Goal: Information Seeking & Learning: Understand process/instructions

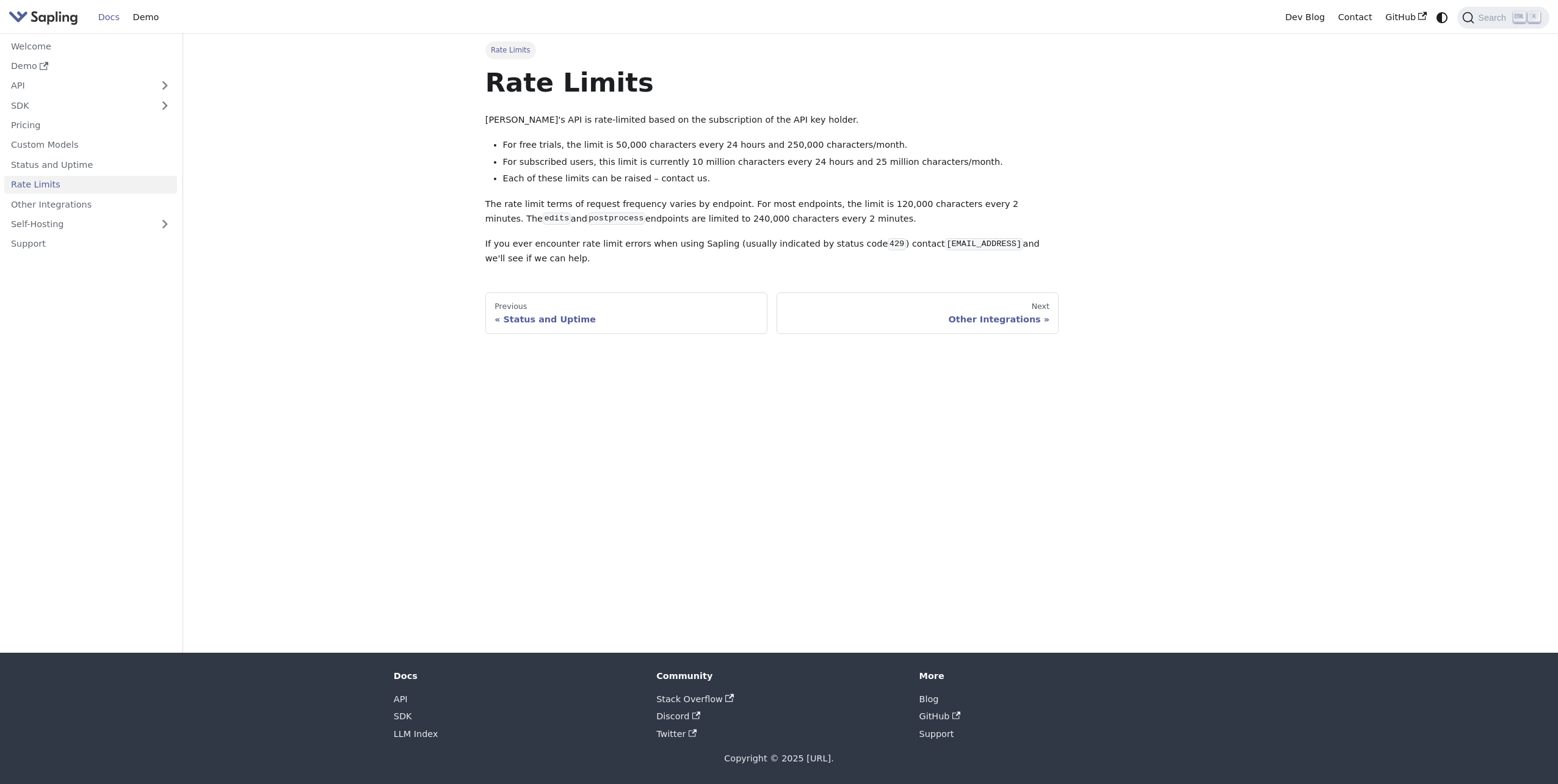
click at [459, 69] on main "Rate Limits Rate Limits Sapling's API is rate-limited based on the subscription…" at bounding box center [871, 343] width 1375 height 619
click at [674, 80] on h1 "Rate Limits" at bounding box center [772, 82] width 574 height 33
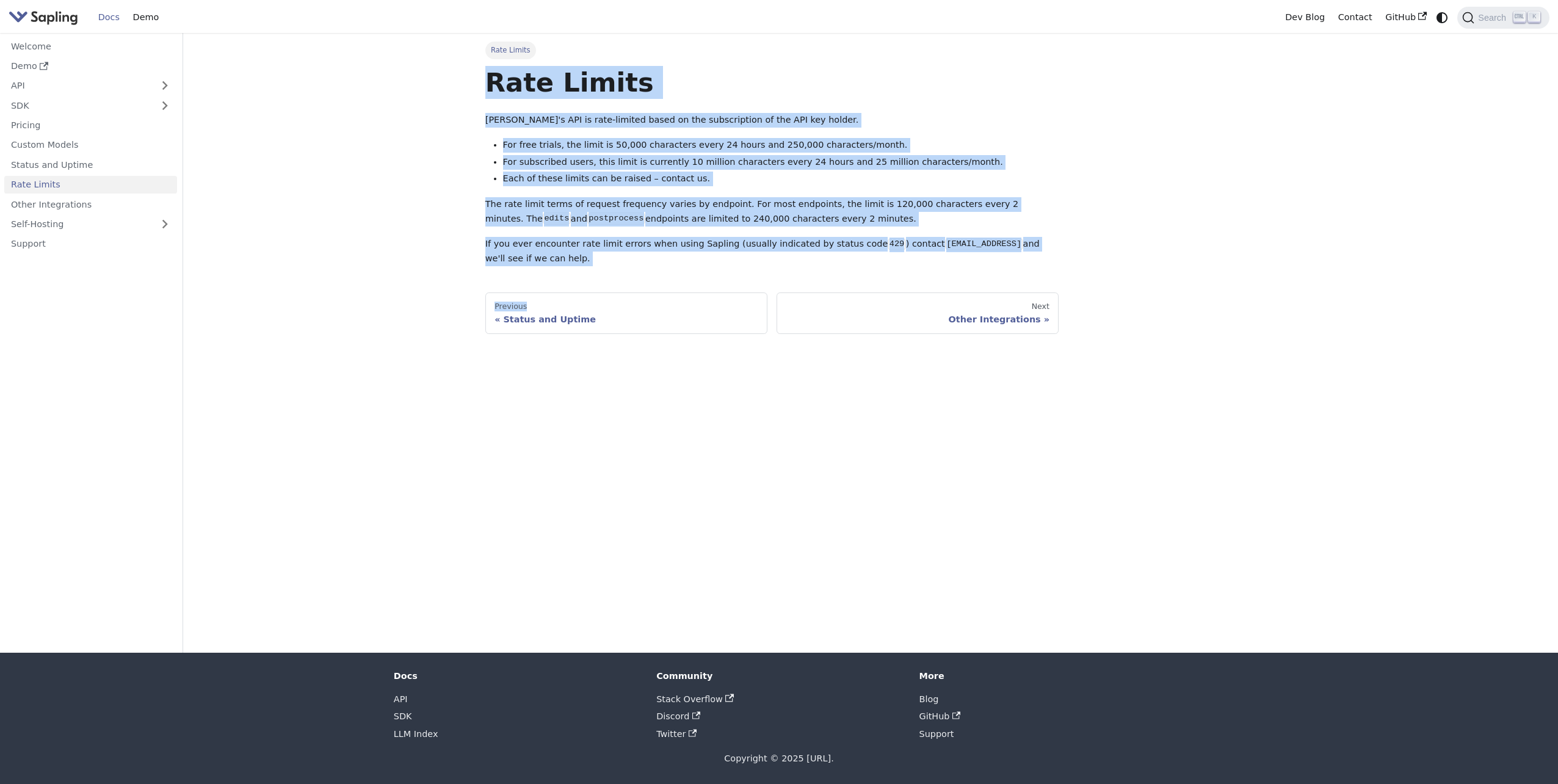
drag, startPoint x: 694, startPoint y: 82, endPoint x: 759, endPoint y: 343, distance: 269.0
click at [759, 340] on div "Rate Limits Rate Limits Sapling's API is rate-limited based on the subscription…" at bounding box center [871, 343] width 806 height 619
click at [728, 243] on p "If you ever encounter rate limit errors when using Sapling (usually indicated b…" at bounding box center [772, 251] width 574 height 29
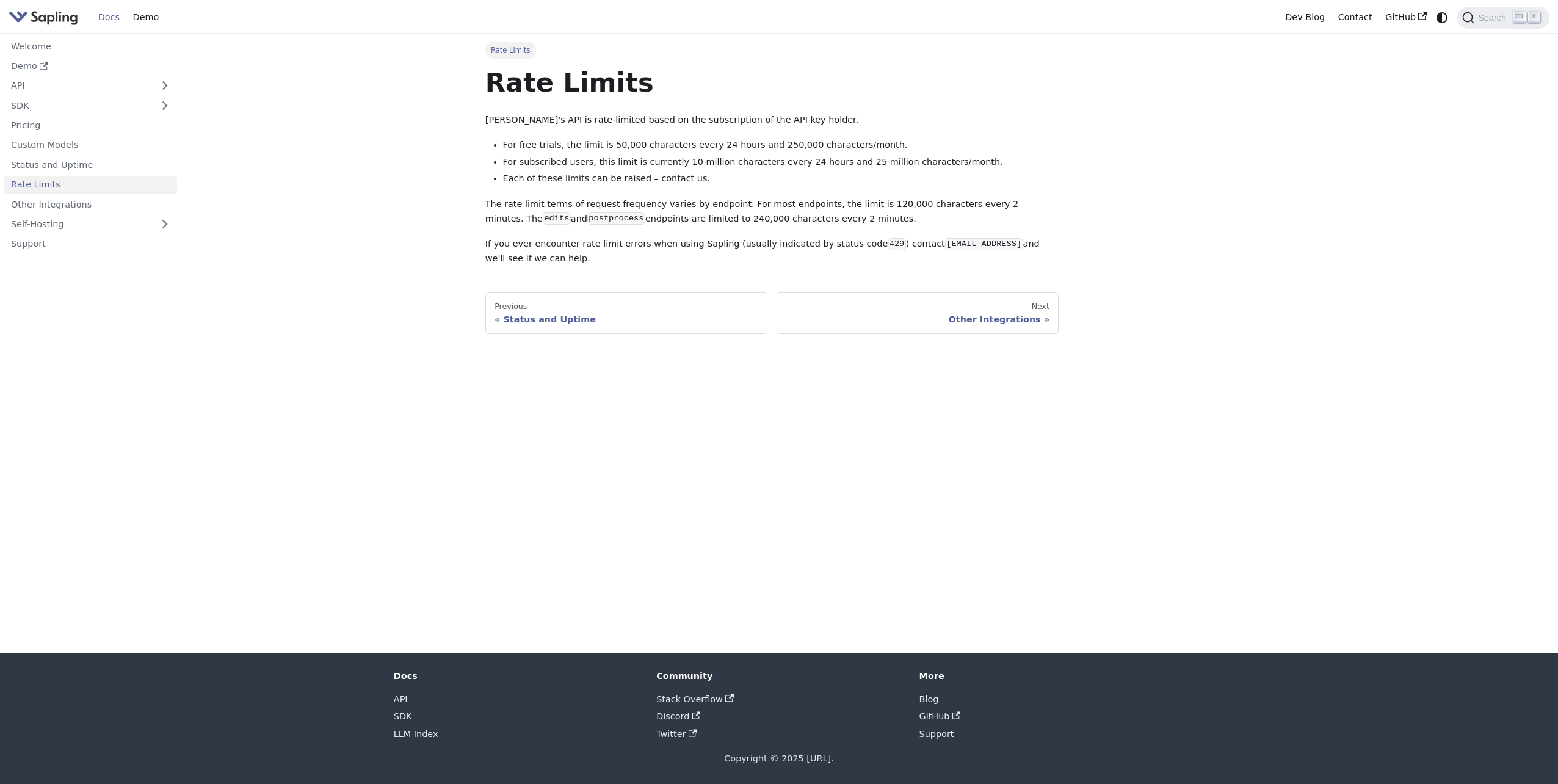
drag, startPoint x: 590, startPoint y: 259, endPoint x: 462, endPoint y: 70, distance: 228.3
click at [462, 70] on main "Rate Limits Rate Limits Sapling's API is rate-limited based on the subscription…" at bounding box center [871, 343] width 1375 height 619
copy div "Rate Limits Sapling's API is rate-limited based on the subscription of the API …"
click at [329, 185] on main "Rate Limits Rate Limits Sapling's API is rate-limited based on the subscription…" at bounding box center [871, 343] width 1375 height 619
click at [323, 147] on main "Rate Limits Rate Limits Sapling's API is rate-limited based on the subscription…" at bounding box center [871, 343] width 1375 height 619
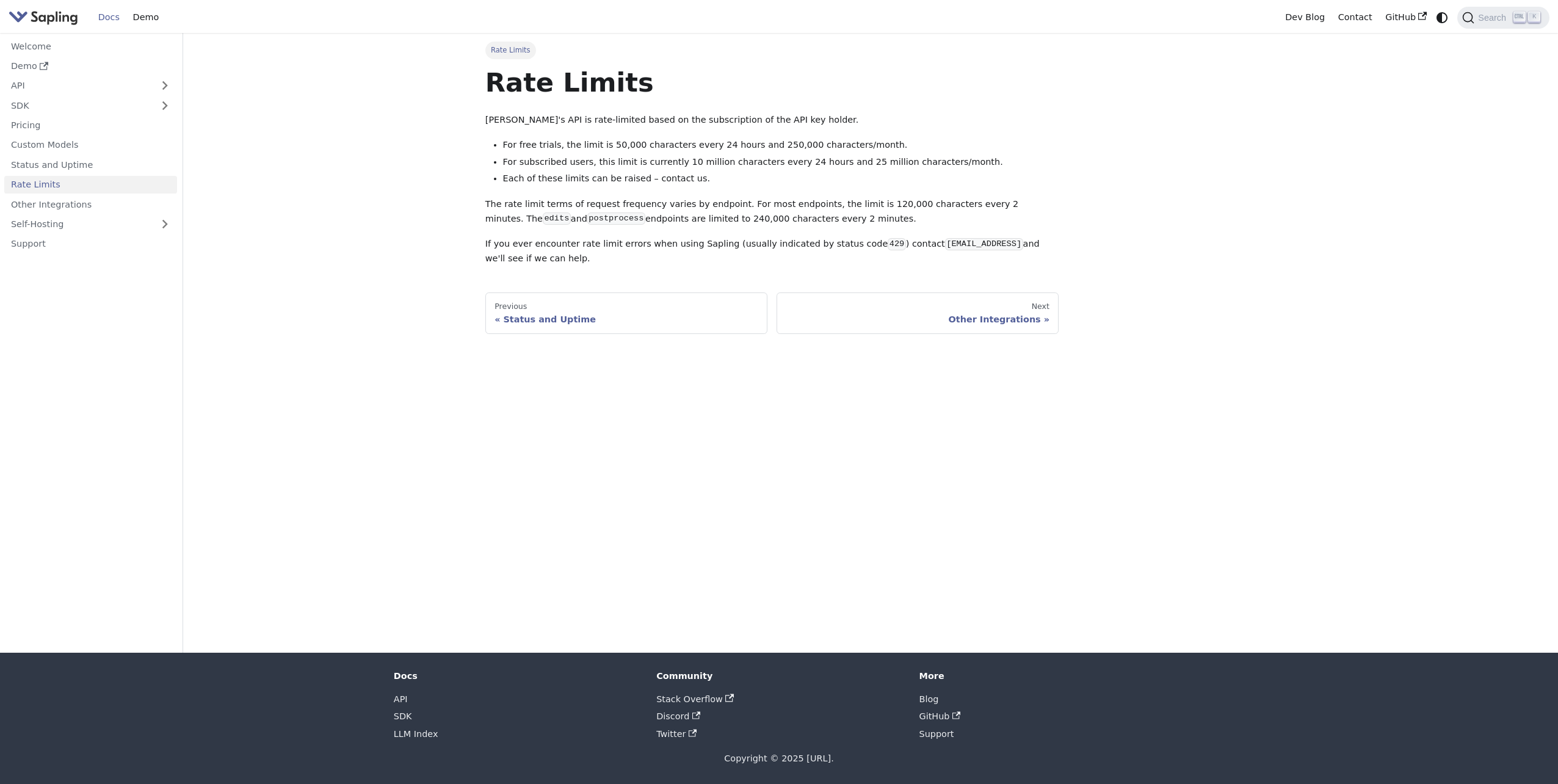
click at [426, 325] on main "Rate Limits Rate Limits Sapling's API is rate-limited based on the subscription…" at bounding box center [871, 343] width 1375 height 619
click at [348, 82] on main "Rate Limits Rate Limits Sapling's API is rate-limited based on the subscription…" at bounding box center [871, 343] width 1375 height 619
